Goal: Transaction & Acquisition: Subscribe to service/newsletter

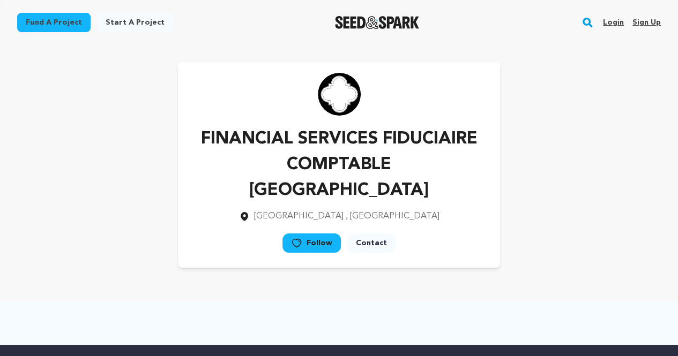
click at [636, 19] on link "Sign up" at bounding box center [646, 22] width 28 height 17
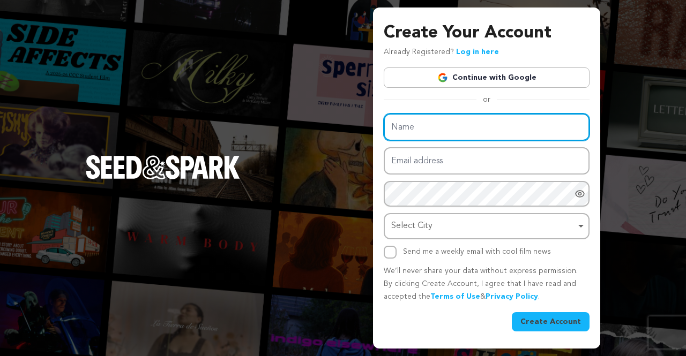
click at [444, 137] on input "Name" at bounding box center [487, 127] width 206 height 27
paste input "DIAMOND FLOORING ( HARDWOOD FLOOR INSTALLATION & REFINISHING)"
type input "DIAMOND FLOORING ( HARDWOOD FLOOR INSTALLATION & REFINISHING)"
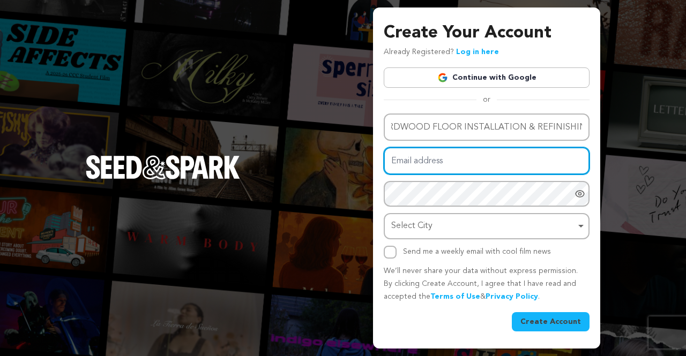
click at [432, 167] on input "Email address" at bounding box center [487, 160] width 206 height 27
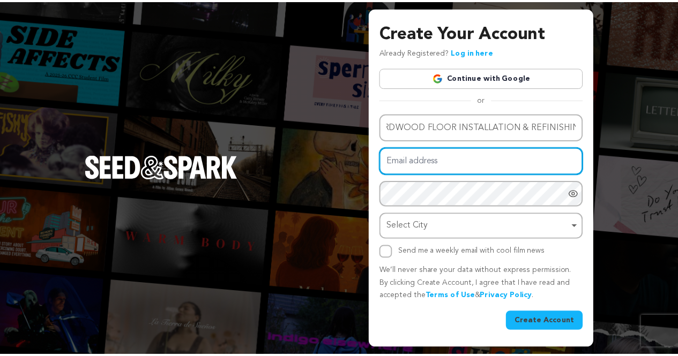
scroll to position [0, 0]
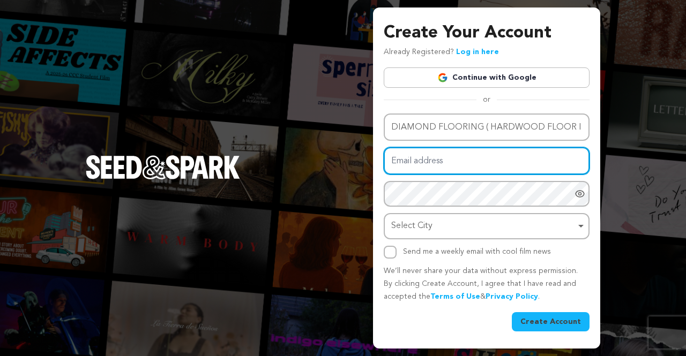
click at [432, 167] on input "Email address" at bounding box center [487, 160] width 206 height 27
paste input "qebica@forexzig.com"
type input "qebica@forexzig.com"
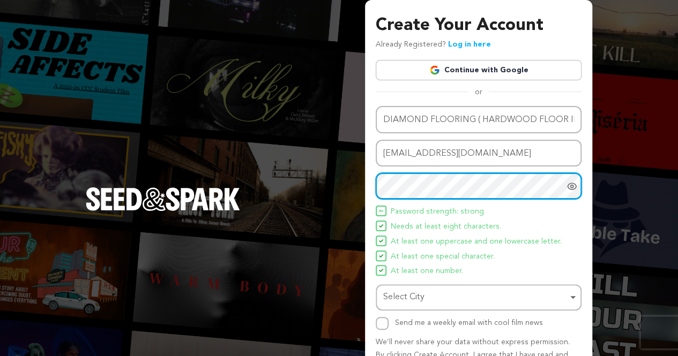
click at [411, 303] on div "Select City Remove item" at bounding box center [475, 298] width 184 height 16
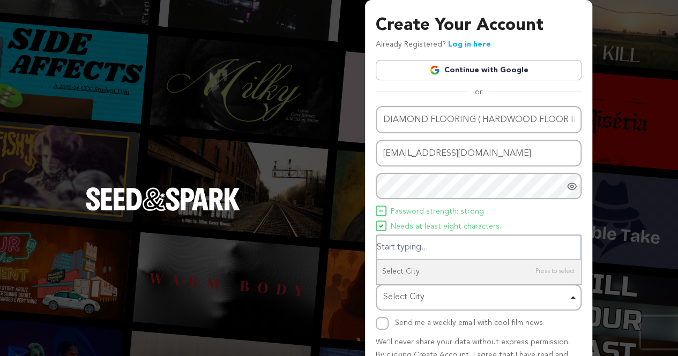
paste input "4 Charles St, Dorchester, MA 02122, United States"
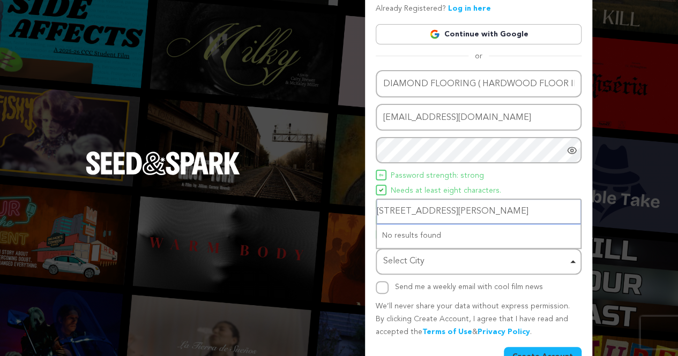
scroll to position [63, 0]
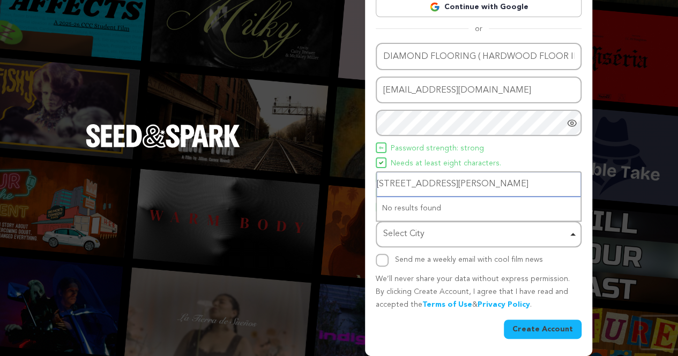
click at [502, 184] on input "4 Charles St, Dorchester, MA 02122, United States" at bounding box center [479, 185] width 204 height 24
click at [382, 183] on input "4 Charles St, Dorchester, MA , United States" at bounding box center [479, 185] width 204 height 24
click at [475, 182] on input "Charles St, Dorchester, MA , United States" at bounding box center [479, 185] width 204 height 24
click at [421, 189] on input "Charles St, Dorchester, MA , United States" at bounding box center [479, 185] width 204 height 24
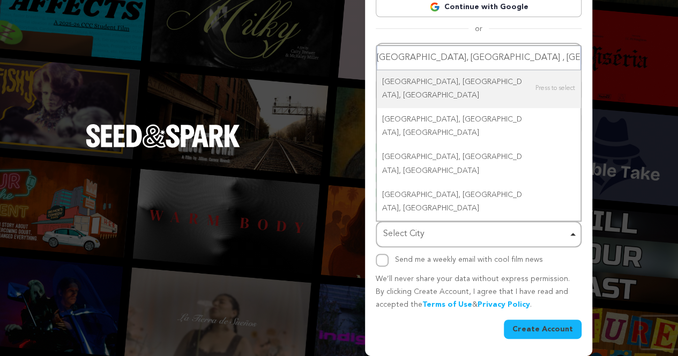
click at [437, 70] on input "Dorchester, MA , United States" at bounding box center [479, 58] width 204 height 24
type input "Dorchester, United States"
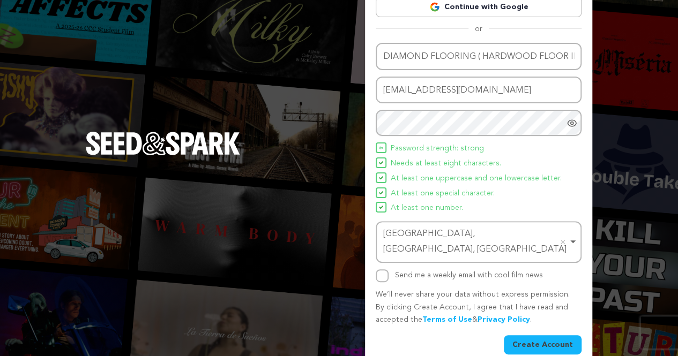
click at [545, 335] on button "Create Account" at bounding box center [543, 344] width 78 height 19
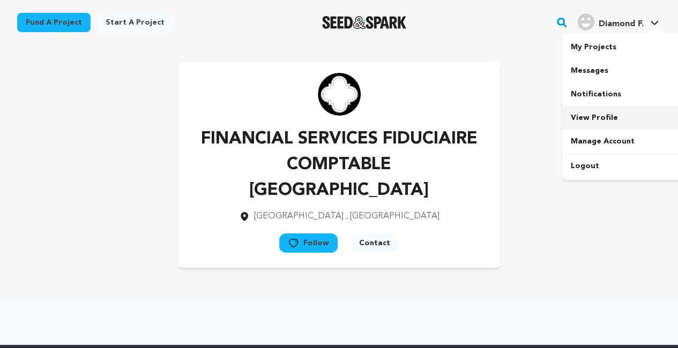
click at [593, 121] on link "View Profile" at bounding box center [622, 118] width 120 height 24
